Goal: Transaction & Acquisition: Purchase product/service

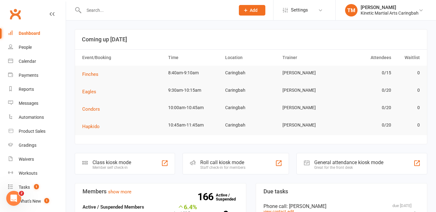
click at [107, 10] on input "text" at bounding box center [156, 10] width 149 height 9
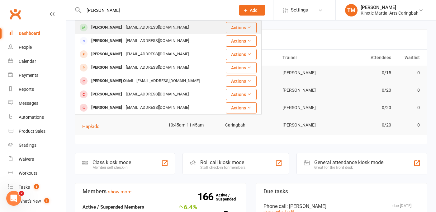
type input "[PERSON_NAME]"
click at [94, 29] on div "[PERSON_NAME]" at bounding box center [106, 27] width 35 height 9
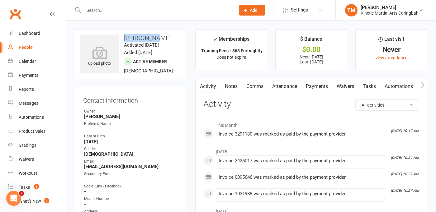
drag, startPoint x: 124, startPoint y: 36, endPoint x: 156, endPoint y: 36, distance: 31.4
click at [156, 36] on h3 "[PERSON_NAME]" at bounding box center [130, 38] width 101 height 7
copy h3 "[PERSON_NAME]"
click at [32, 127] on link "Product Sales" at bounding box center [37, 131] width 58 height 14
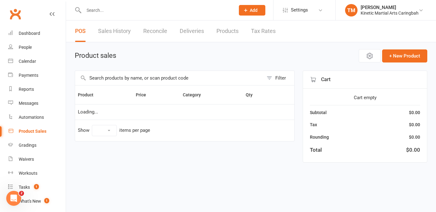
select select "100"
click at [144, 81] on input "text" at bounding box center [169, 78] width 188 height 14
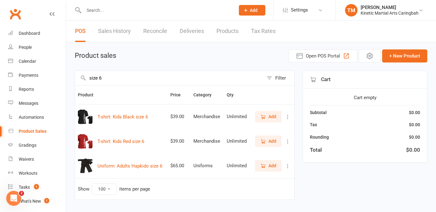
type input "size 6"
click at [263, 113] on button "Add" at bounding box center [268, 116] width 26 height 11
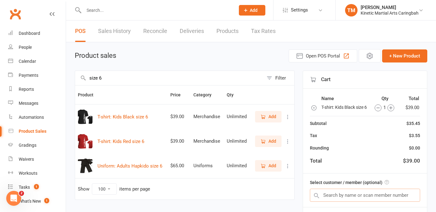
click at [338, 200] on input "text" at bounding box center [365, 195] width 110 height 13
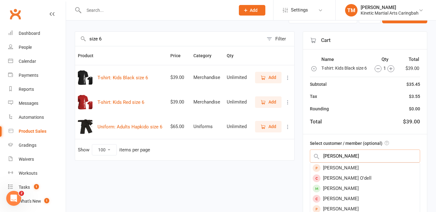
scroll to position [40, 0]
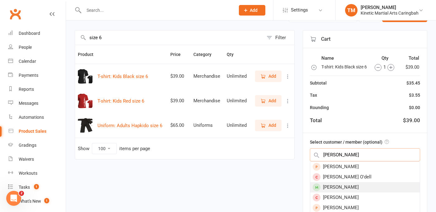
type input "[PERSON_NAME]"
click at [342, 190] on div "[PERSON_NAME]" at bounding box center [365, 187] width 110 height 10
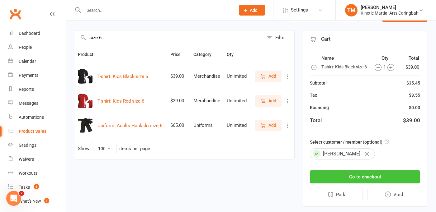
click at [345, 183] on button "Go to checkout" at bounding box center [365, 177] width 110 height 13
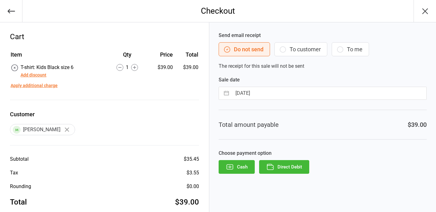
click at [290, 167] on button "Direct Debit" at bounding box center [284, 167] width 50 height 14
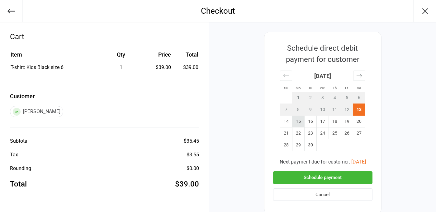
click at [296, 124] on td "15" at bounding box center [298, 122] width 12 height 12
click at [305, 178] on button "Schedule payment" at bounding box center [322, 177] width 99 height 13
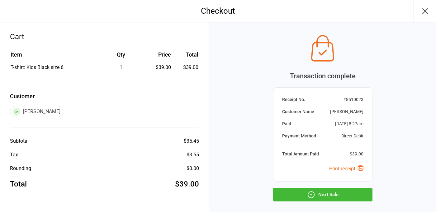
click at [329, 194] on button "Next Sale" at bounding box center [322, 195] width 99 height 14
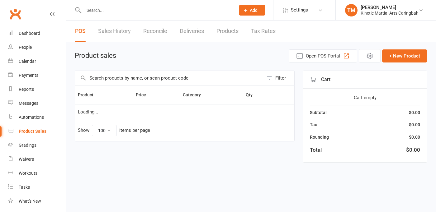
select select "100"
